Goal: Find specific page/section: Find specific page/section

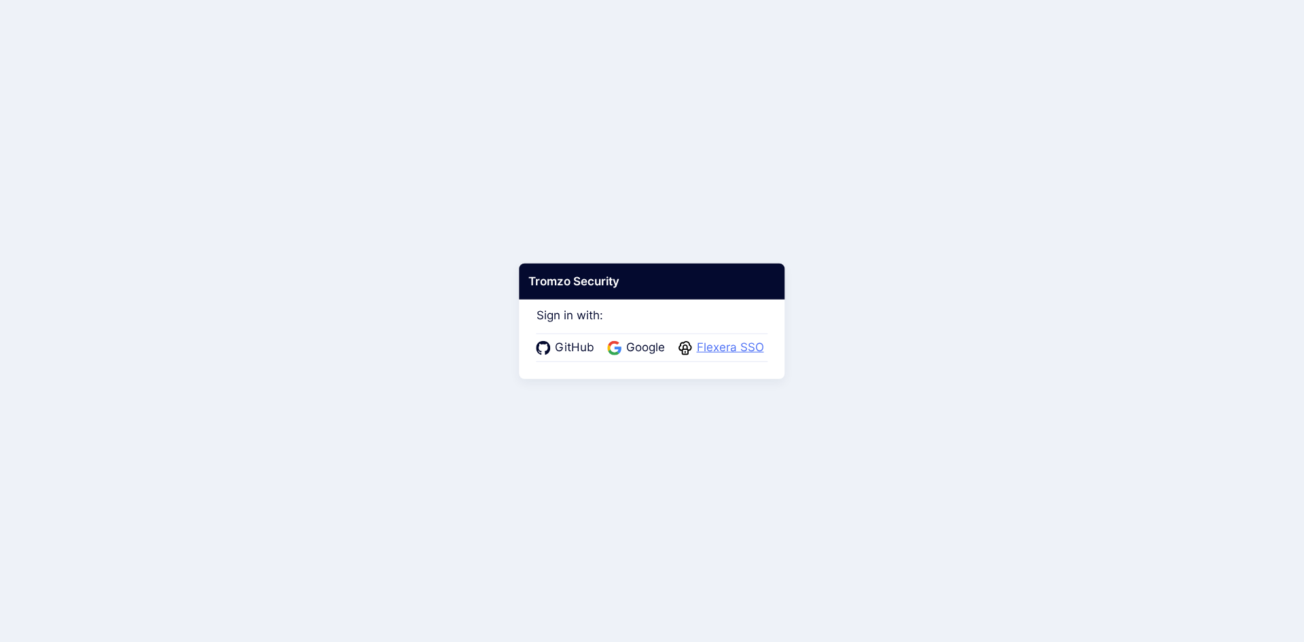
click at [731, 350] on span "Flexera SSO" at bounding box center [730, 348] width 75 height 18
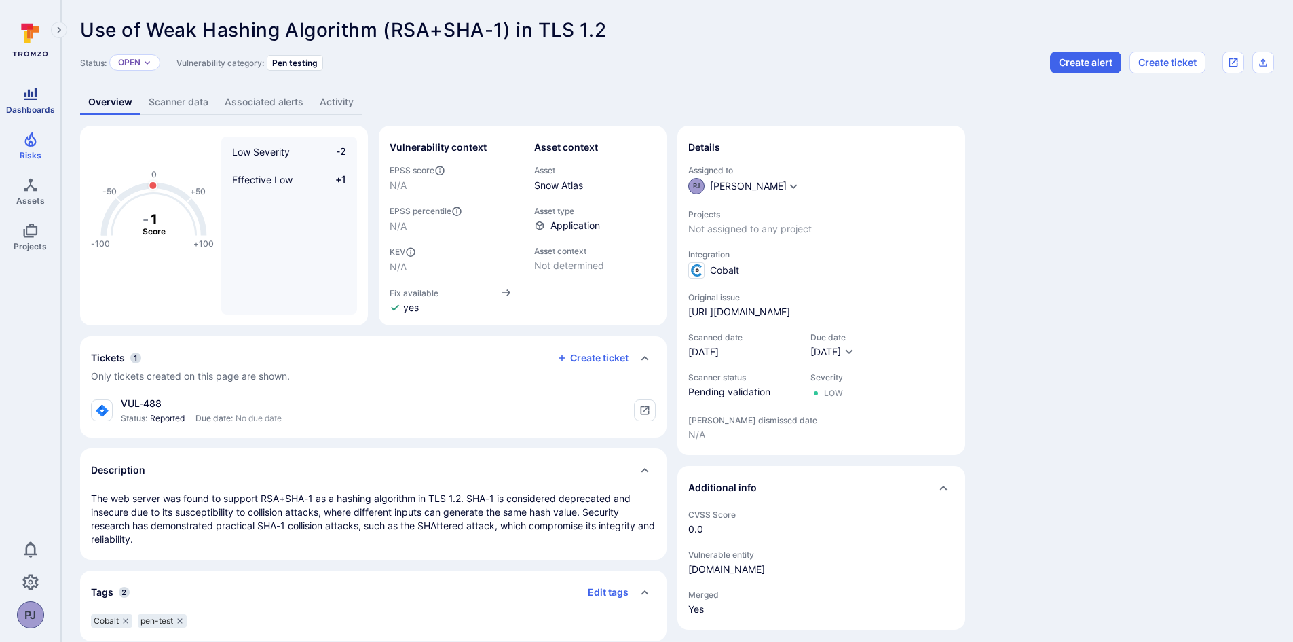
click at [30, 90] on icon "Dashboards" at bounding box center [30, 94] width 16 height 16
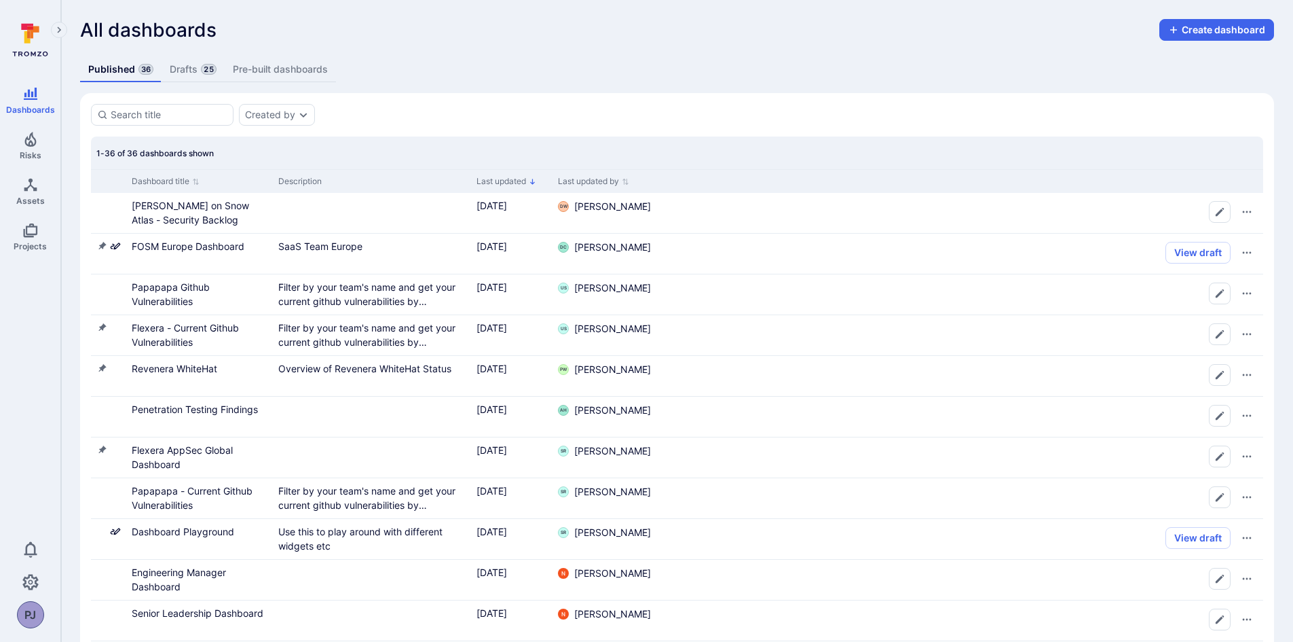
click at [206, 66] on span "25" at bounding box center [208, 69] width 15 height 11
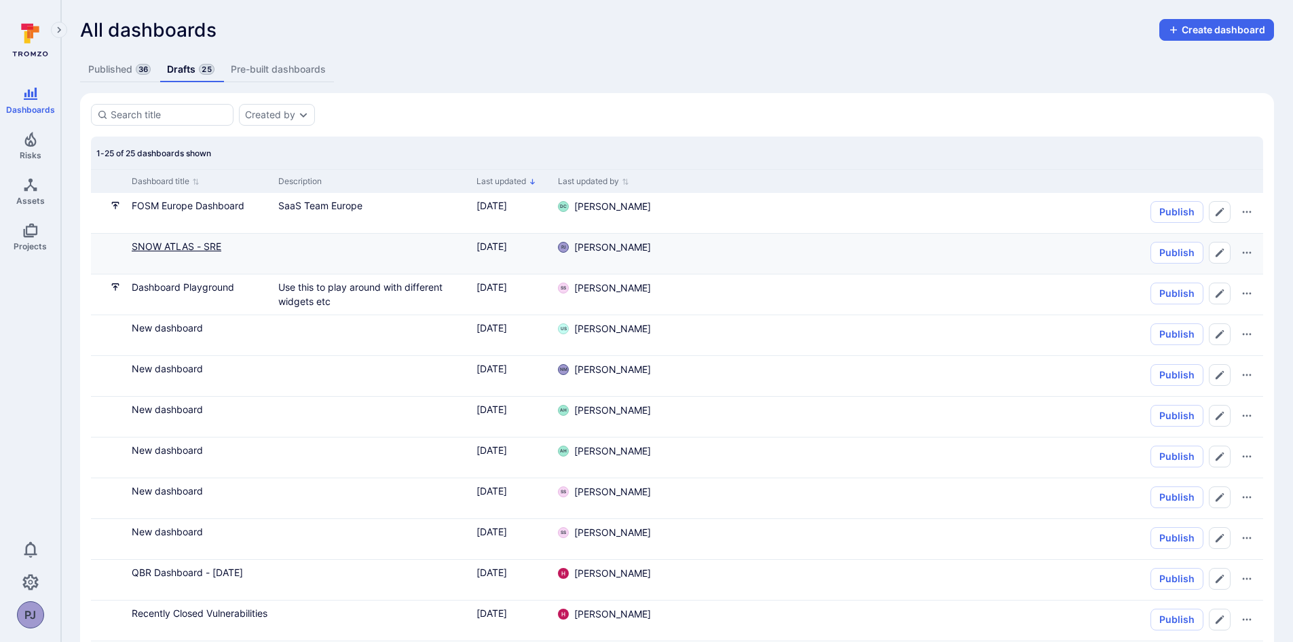
click at [182, 249] on link "SNOW ATLAS - SRE" at bounding box center [177, 246] width 90 height 12
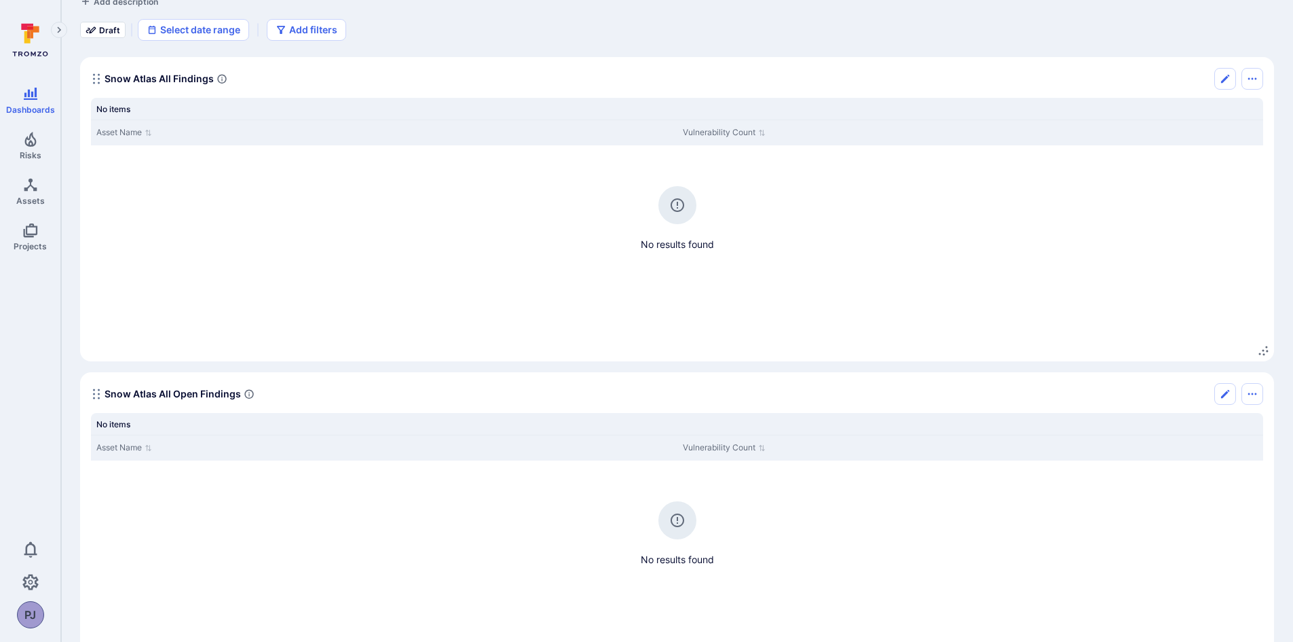
scroll to position [111, 0]
